Goal: Task Accomplishment & Management: Complete application form

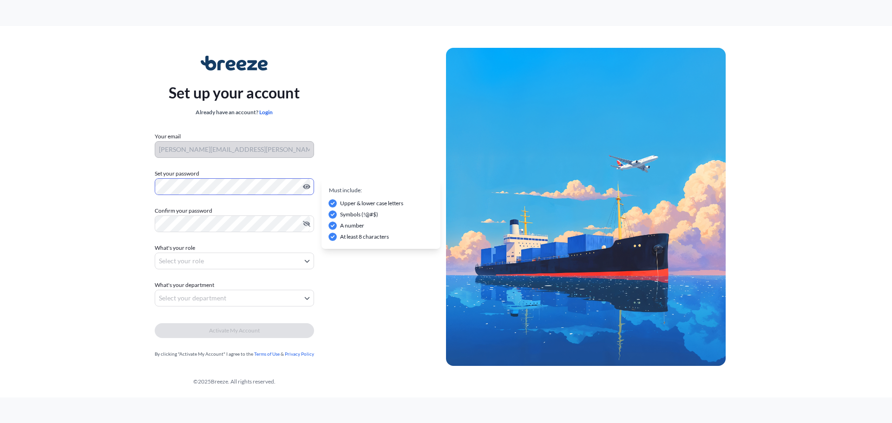
click at [44, 155] on div "Set up your account Already have an account? Login Your email trevor.glynn@carg…" at bounding box center [234, 207] width 424 height 340
click at [151, 189] on div "Set up your account Already have an account? Login Your email trevor.glynn@carg…" at bounding box center [234, 207] width 424 height 340
click at [130, 216] on div "Set up your account Already have an account? Login Your email trevor.glynn@carg…" at bounding box center [234, 207] width 424 height 340
click at [300, 271] on form "Your email trevor.glynn@cargoworldlog.com Set your password Must include: Upper…" at bounding box center [234, 245] width 159 height 227
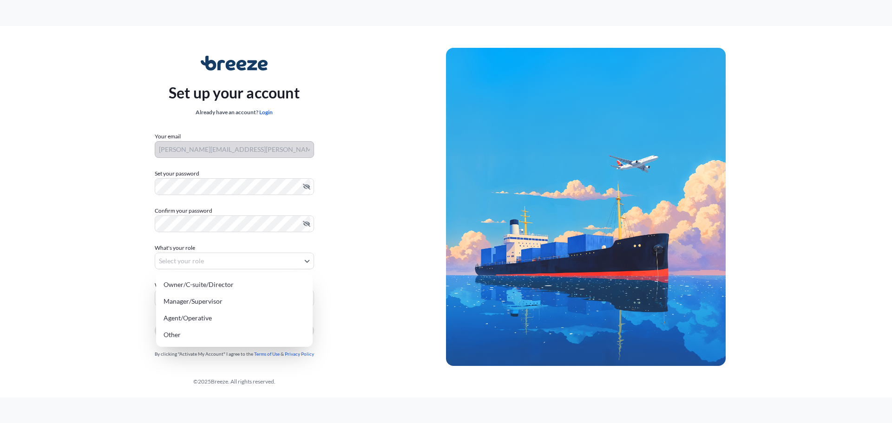
click at [304, 261] on body "Set up your account Already have an account? Login Your email trevor.glynn@carg…" at bounding box center [446, 211] width 892 height 423
click at [213, 286] on div "Owner/C-suite/Director" at bounding box center [234, 284] width 149 height 17
select select "owner/c-suite/director"
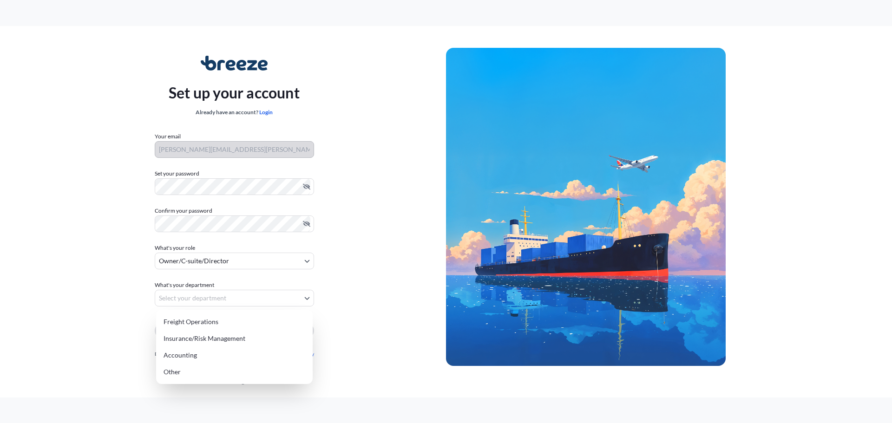
click at [219, 300] on body "Set up your account Already have an account? Login Your email trevor.glynn@carg…" at bounding box center [446, 211] width 892 height 423
click at [185, 374] on div "Other" at bounding box center [234, 372] width 149 height 17
select select "other"
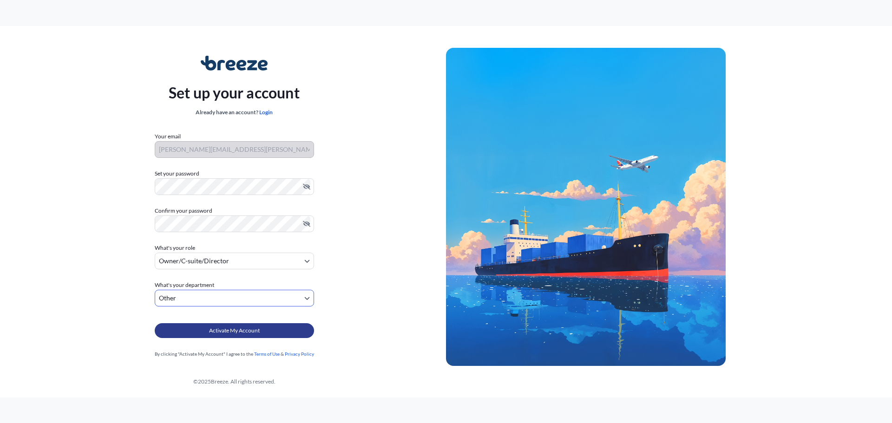
click at [239, 334] on span "Activate My Account" at bounding box center [234, 330] width 51 height 9
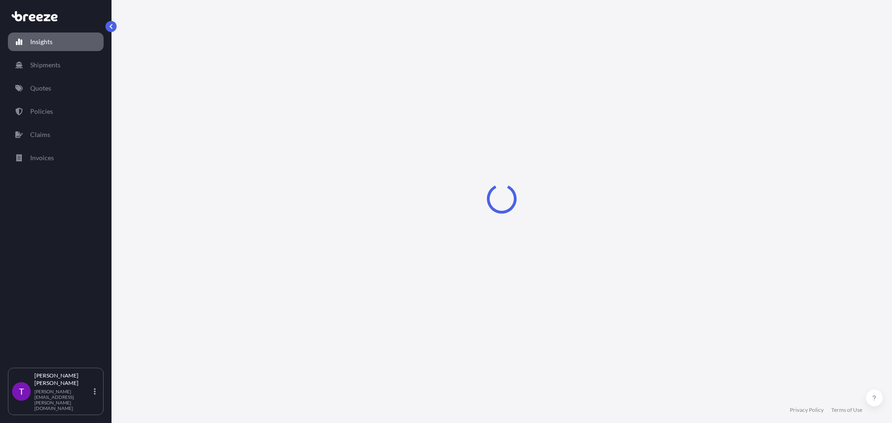
select select "2025"
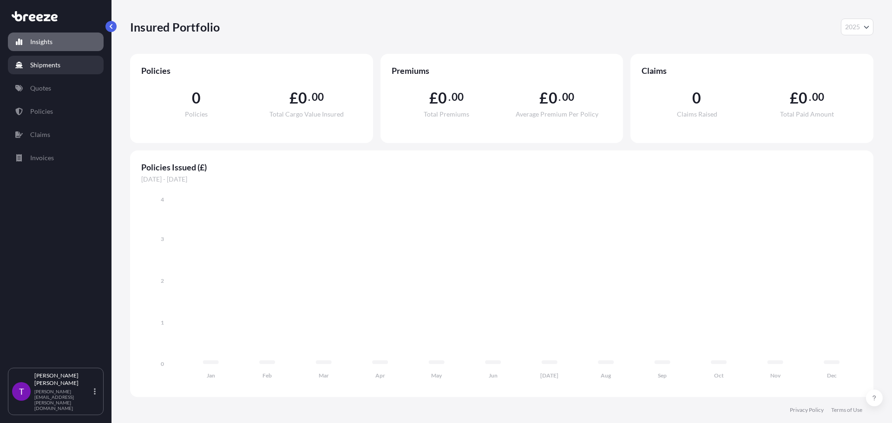
click at [43, 66] on p "Shipments" at bounding box center [45, 64] width 30 height 9
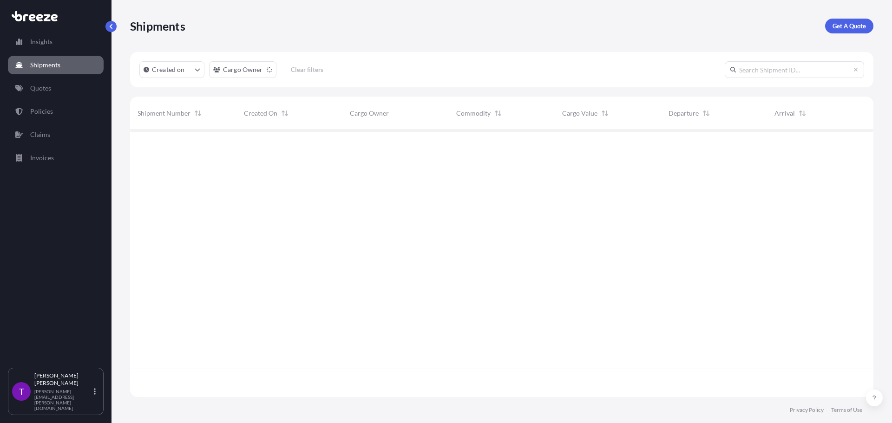
scroll to position [293, 736]
click at [43, 78] on div "Insights Shipments Quotes Policies Claims Invoices" at bounding box center [56, 196] width 96 height 344
click at [42, 90] on p "Quotes" at bounding box center [40, 88] width 21 height 9
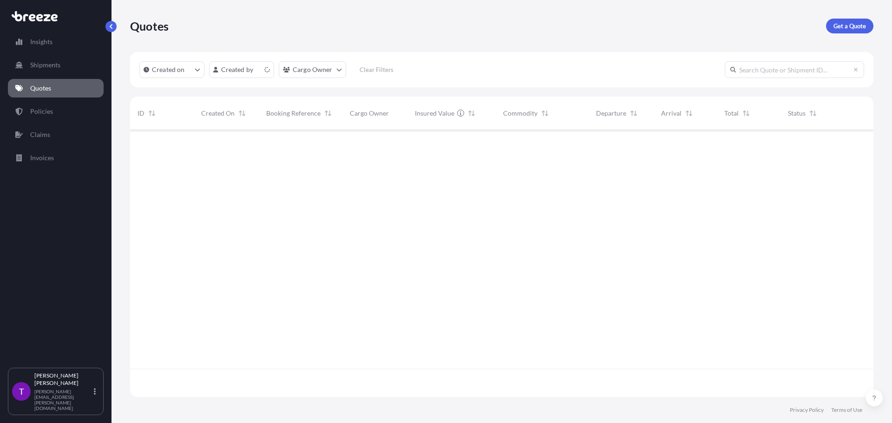
scroll to position [265, 736]
